Goal: Information Seeking & Learning: Learn about a topic

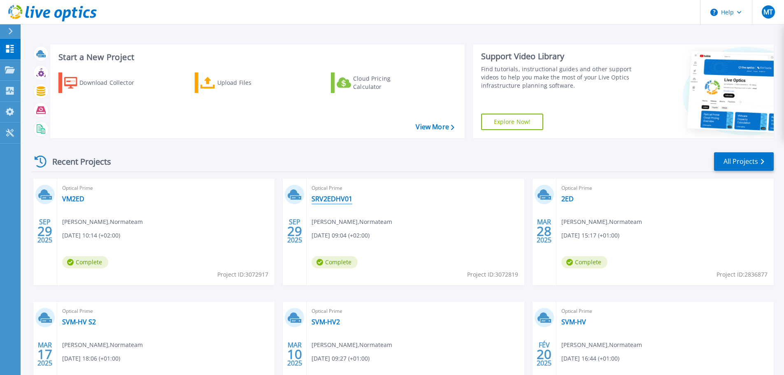
click at [327, 202] on link "SRV2EDHV01" at bounding box center [332, 199] width 41 height 8
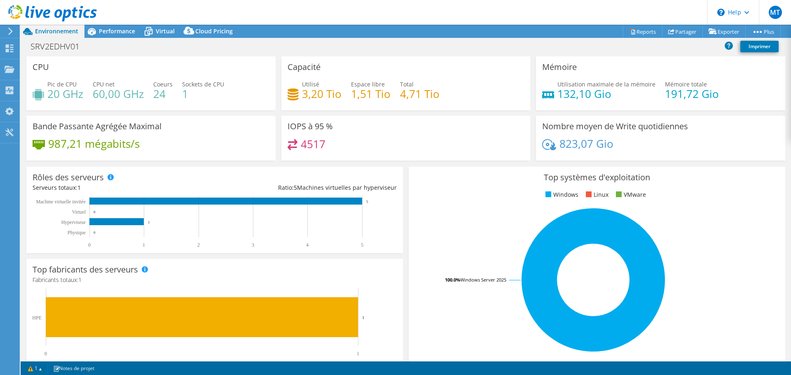
select select "EUFrankfurt"
select select "EUR"
click at [112, 30] on span "Performance" at bounding box center [117, 31] width 36 height 8
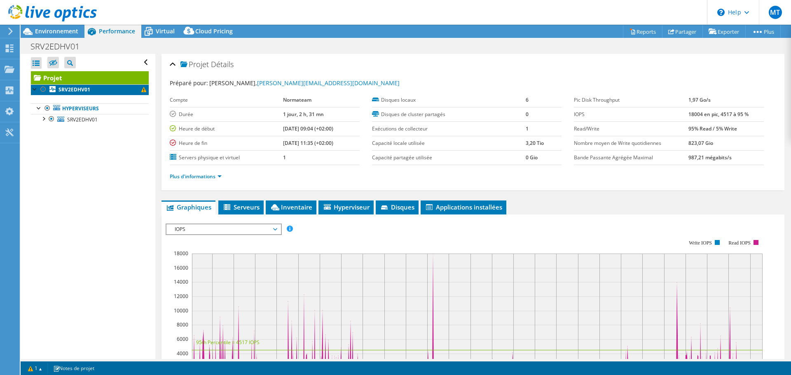
click at [119, 92] on link "SRV2EDHV01" at bounding box center [90, 89] width 118 height 11
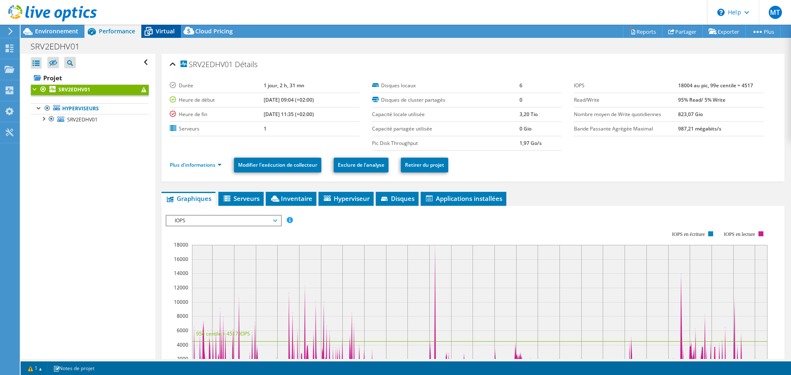
click at [163, 31] on span "Virtual" at bounding box center [165, 31] width 19 height 8
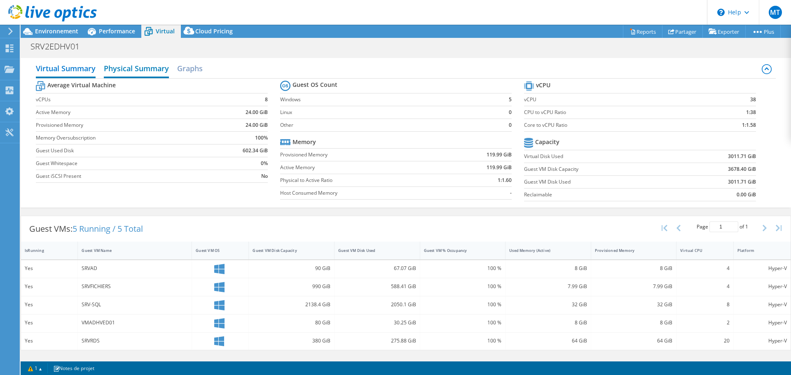
click at [141, 64] on h2 "Physical Summary" at bounding box center [136, 69] width 65 height 18
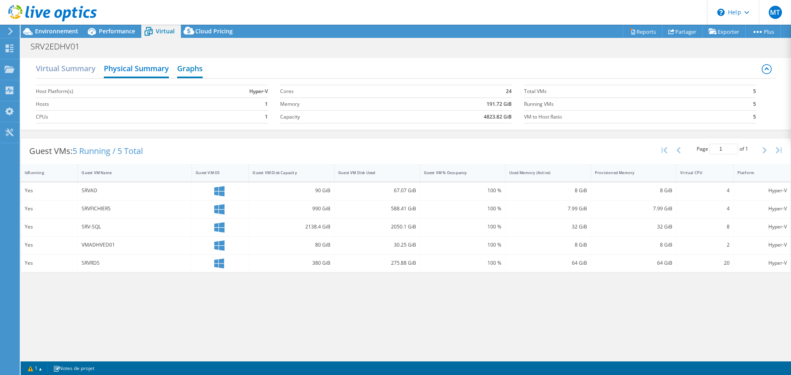
click at [188, 69] on h2 "Graphs" at bounding box center [190, 69] width 26 height 18
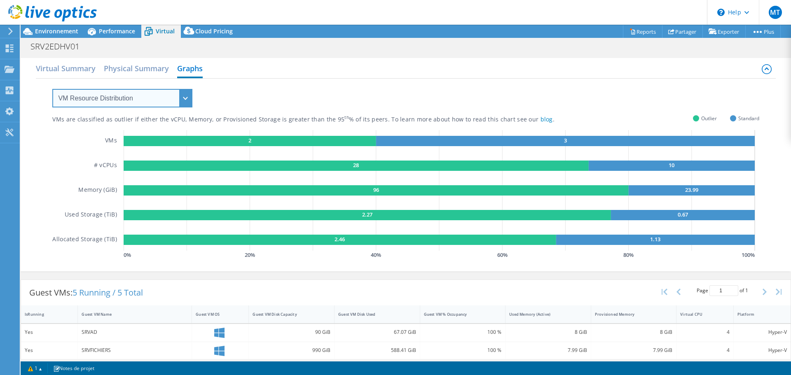
click at [182, 94] on select "VM Resource Distribution Provisioning Contrast Over Provisioning" at bounding box center [122, 98] width 140 height 19
select select "Provisioning Contrast"
click at [52, 89] on select "VM Resource Distribution Provisioning Contrast Over Provisioning" at bounding box center [122, 98] width 140 height 19
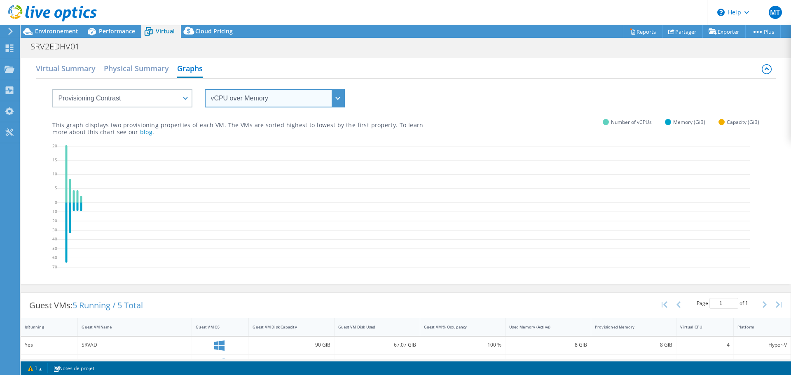
click at [262, 103] on select "vCPU over Memory vCPU over Capacity Memory over vCPU Memory over Capacity Capac…" at bounding box center [275, 98] width 140 height 19
click at [205, 89] on select "vCPU over Memory vCPU over Capacity Memory over vCPU Memory over Capacity Capac…" at bounding box center [275, 98] width 140 height 19
click at [337, 101] on select "vCPU over Memory vCPU over Capacity Memory over vCPU Memory over Capacity Capac…" at bounding box center [275, 98] width 140 height 19
select select "Capacity over Memory"
click at [205, 89] on select "vCPU over Memory vCPU over Capacity Memory over vCPU Memory over Capacity Capac…" at bounding box center [275, 98] width 140 height 19
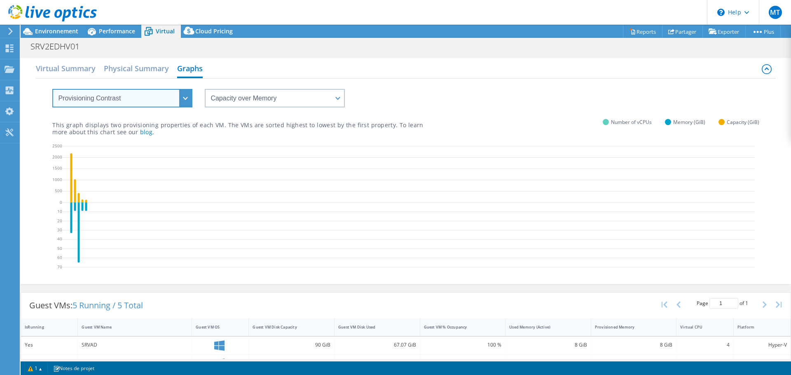
click at [173, 105] on select "VM Resource Distribution Provisioning Contrast Over Provisioning" at bounding box center [122, 98] width 140 height 19
select select "Over Provisioning"
click at [52, 89] on select "VM Resource Distribution Provisioning Contrast Over Provisioning" at bounding box center [122, 98] width 140 height 19
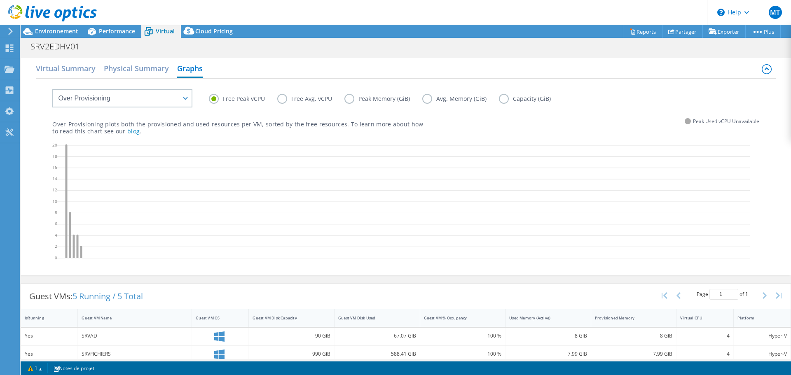
click at [351, 97] on label "Peak Memory (GiB)" at bounding box center [383, 99] width 78 height 10
click at [0, 0] on input "Peak Memory (GiB)" at bounding box center [0, 0] width 0 height 0
click at [424, 98] on label "Avg. Memory (GiB)" at bounding box center [460, 99] width 77 height 10
click at [0, 0] on input "Avg. Memory (GiB)" at bounding box center [0, 0] width 0 height 0
click at [503, 100] on label "Capacity (GiB)" at bounding box center [531, 99] width 64 height 10
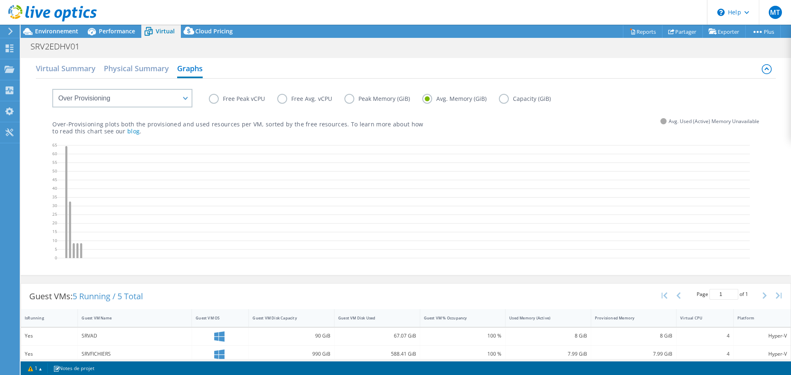
click at [0, 0] on input "Capacity (GiB)" at bounding box center [0, 0] width 0 height 0
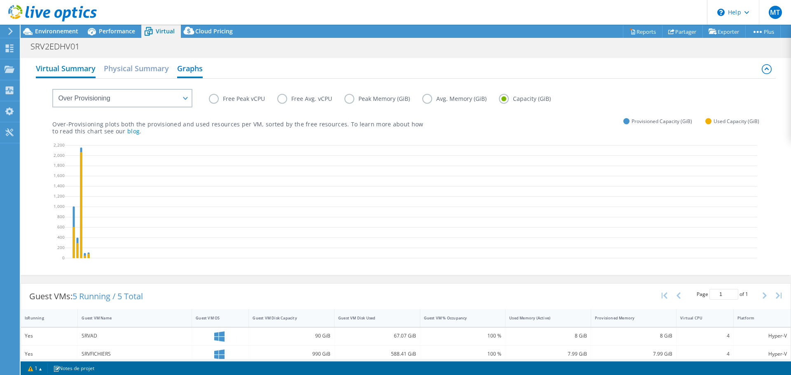
click at [74, 69] on h2 "Virtual Summary" at bounding box center [66, 69] width 60 height 18
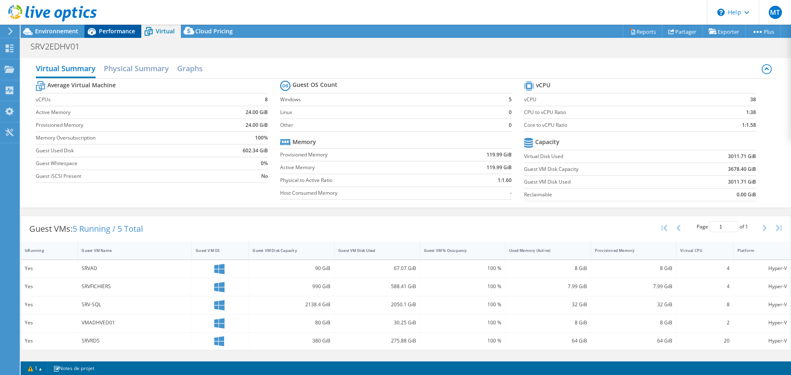
click at [111, 31] on span "Performance" at bounding box center [117, 31] width 36 height 8
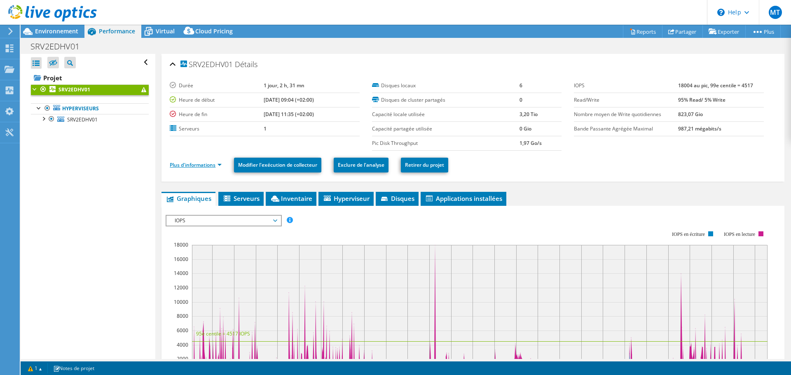
click at [192, 165] on link "Plus d'informations" at bounding box center [196, 164] width 52 height 7
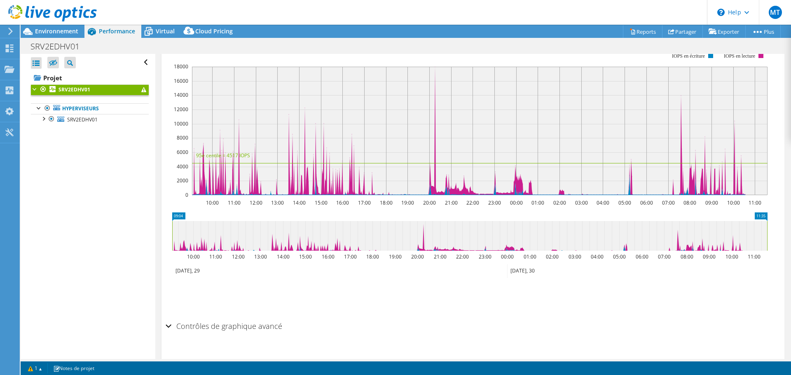
scroll to position [288, 0]
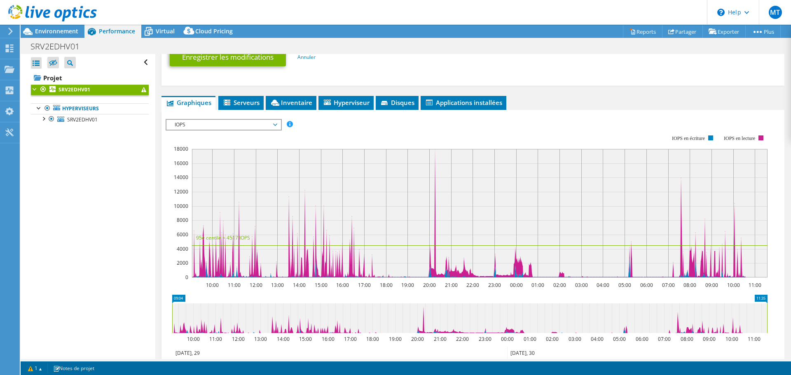
click at [275, 125] on span "IOPS" at bounding box center [223, 125] width 106 height 10
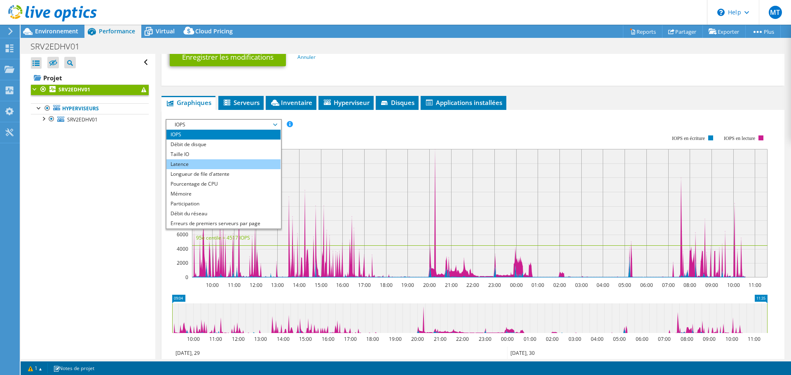
click at [245, 161] on li "Latence" at bounding box center [223, 164] width 114 height 10
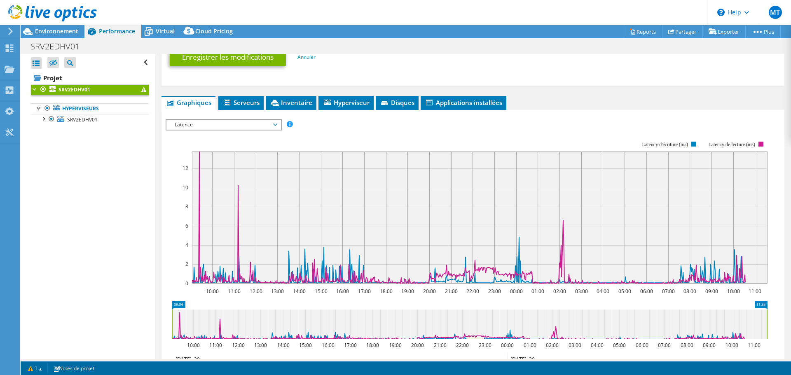
click at [282, 125] on div "Latence IOPS Débit de disque Taille IO Latence Longueur de file d'attente Pourc…" at bounding box center [224, 125] width 116 height 12
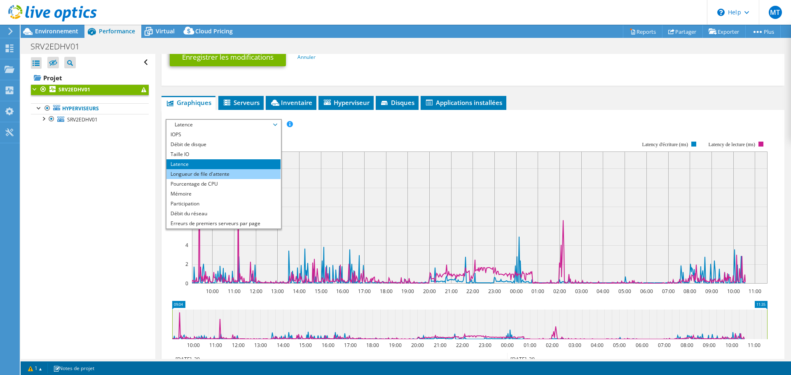
click at [249, 173] on li "Longueur de file d'attente" at bounding box center [223, 174] width 114 height 10
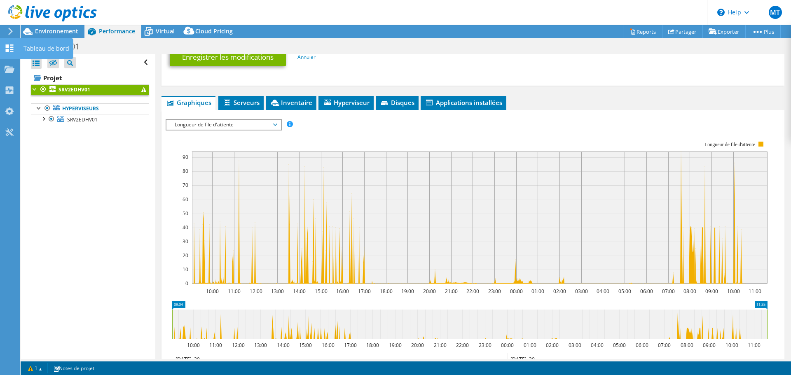
click at [13, 51] on use at bounding box center [10, 48] width 8 height 8
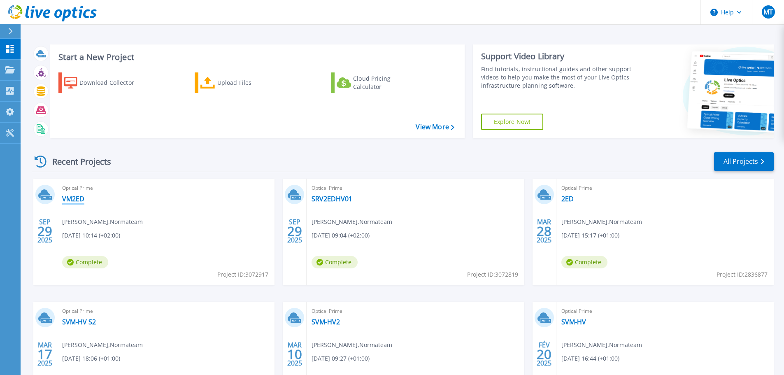
click at [81, 200] on link "VM2ED" at bounding box center [73, 199] width 22 height 8
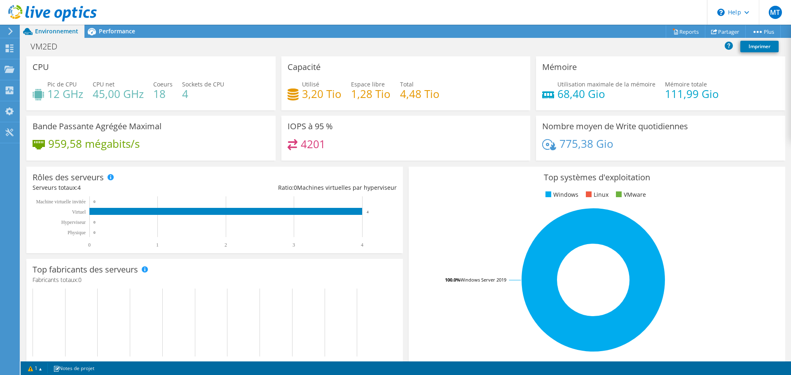
scroll to position [124, 0]
click at [113, 33] on span "Performance" at bounding box center [117, 31] width 36 height 8
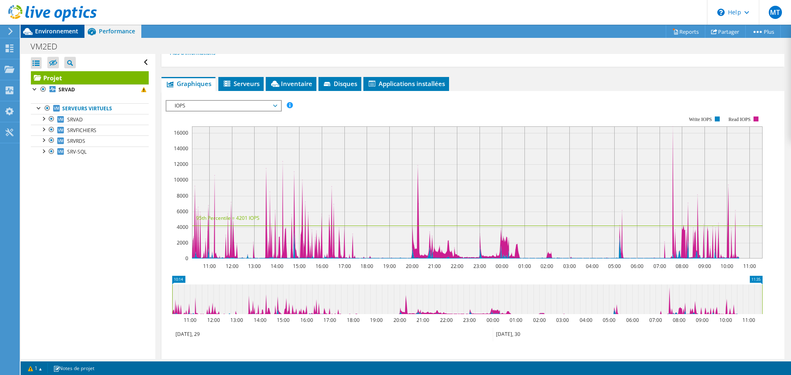
click at [51, 35] on div "Environnement" at bounding box center [53, 31] width 64 height 13
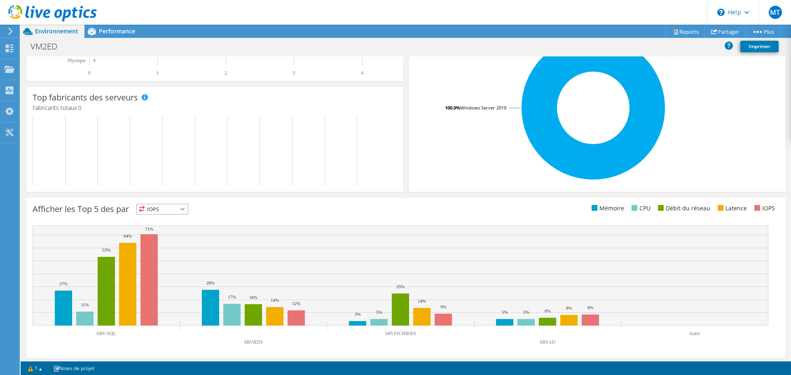
scroll to position [175, 0]
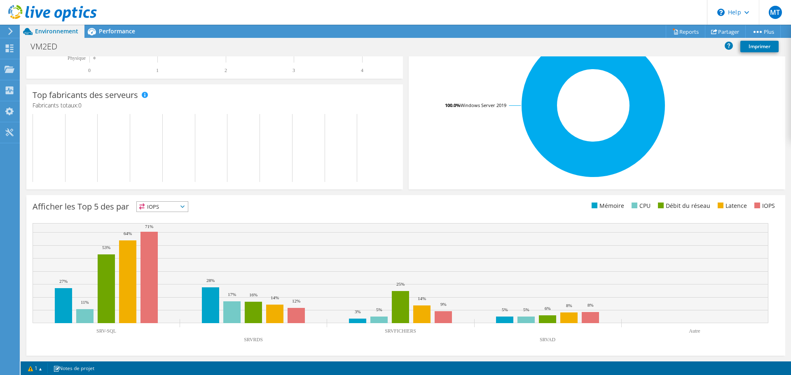
click at [184, 206] on icon at bounding box center [182, 206] width 4 height 2
click at [161, 262] on li "Latence" at bounding box center [162, 264] width 51 height 12
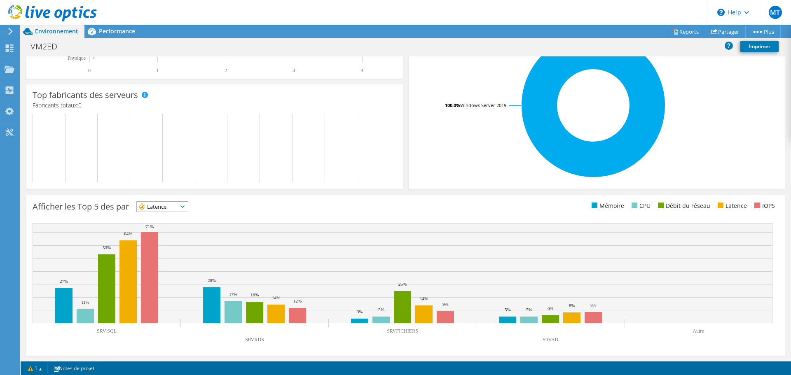
scroll to position [0, 0]
click at [120, 37] on div "Performance" at bounding box center [112, 31] width 57 height 13
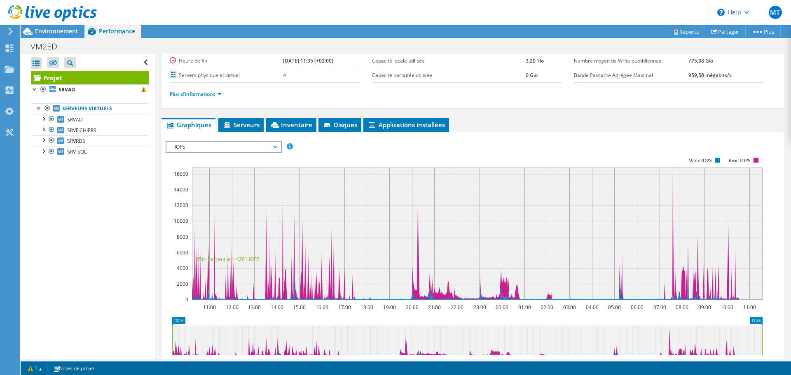
scroll to position [124, 0]
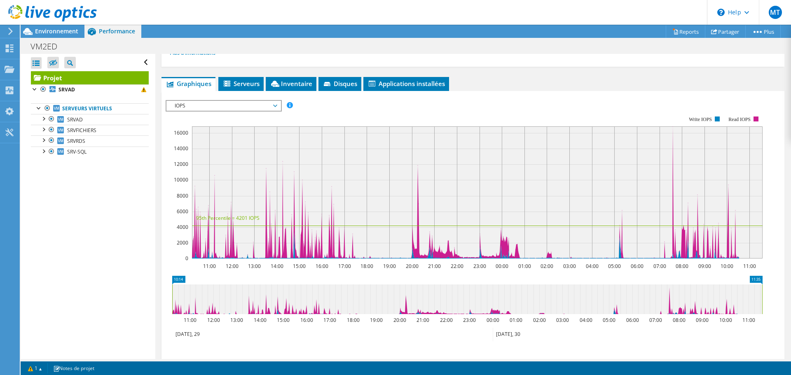
click at [274, 107] on span "IOPS" at bounding box center [223, 106] width 106 height 10
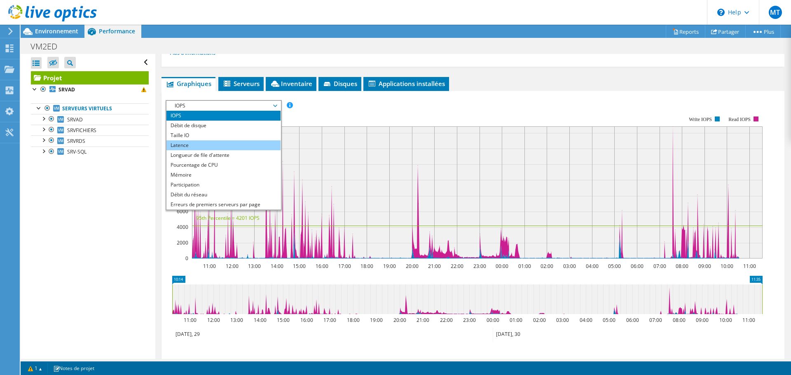
click at [201, 143] on li "Latence" at bounding box center [223, 145] width 114 height 10
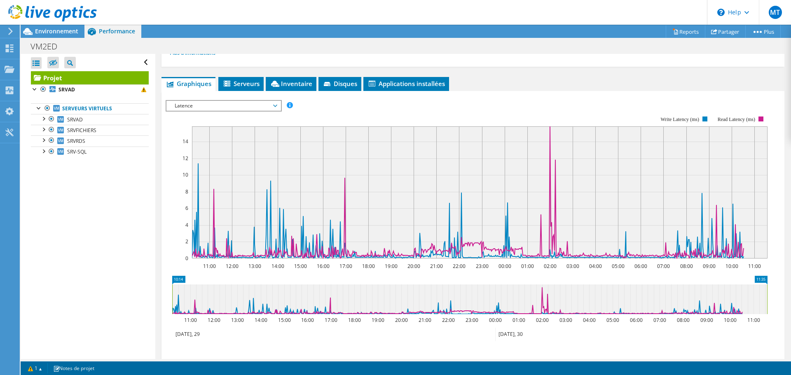
click at [276, 105] on span "Latence" at bounding box center [223, 106] width 106 height 10
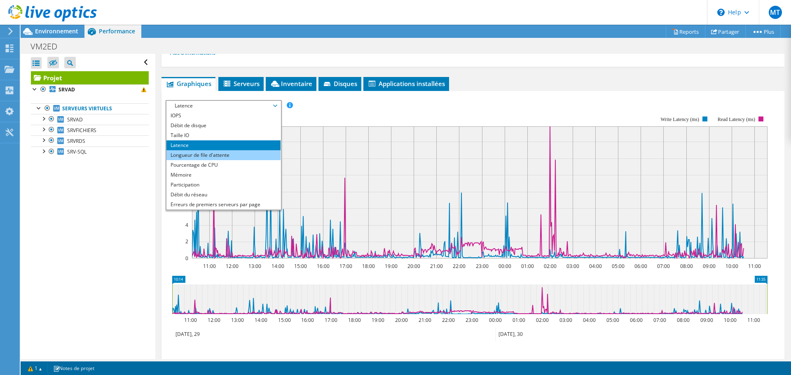
click at [234, 153] on li "Longueur de file d'attente" at bounding box center [223, 155] width 114 height 10
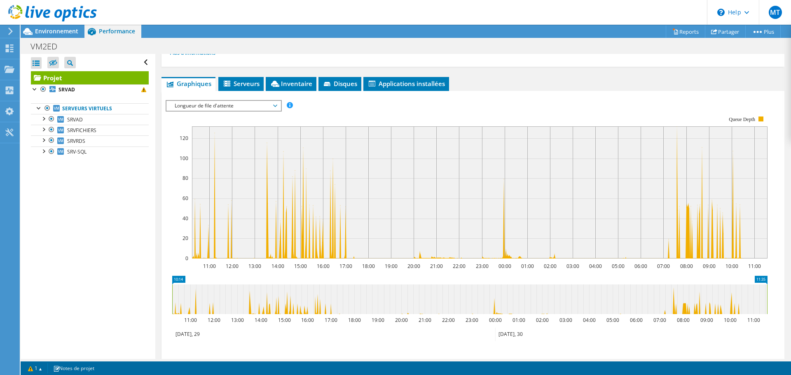
click at [266, 225] on rect at bounding box center [479, 192] width 575 height 132
